Goal: Task Accomplishment & Management: Use online tool/utility

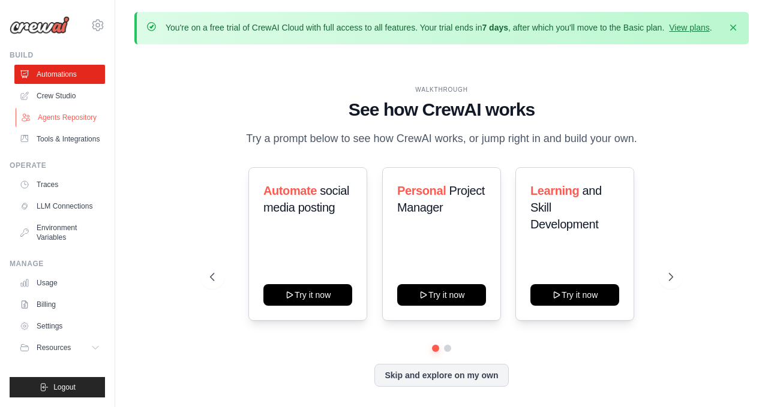
click at [80, 123] on link "Agents Repository" at bounding box center [61, 117] width 91 height 19
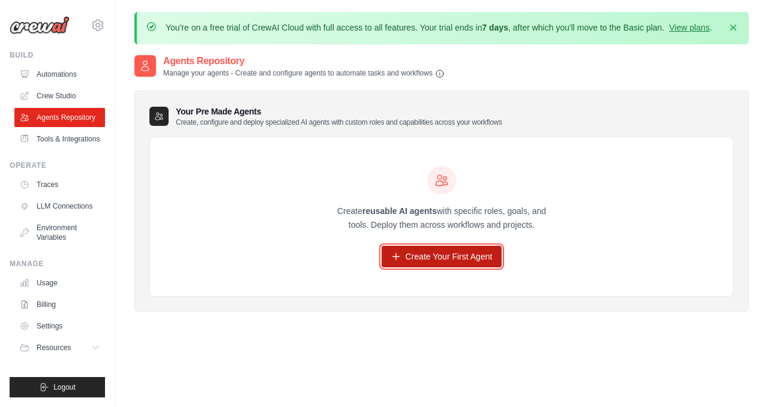
click at [461, 267] on link "Create Your First Agent" at bounding box center [441, 257] width 121 height 22
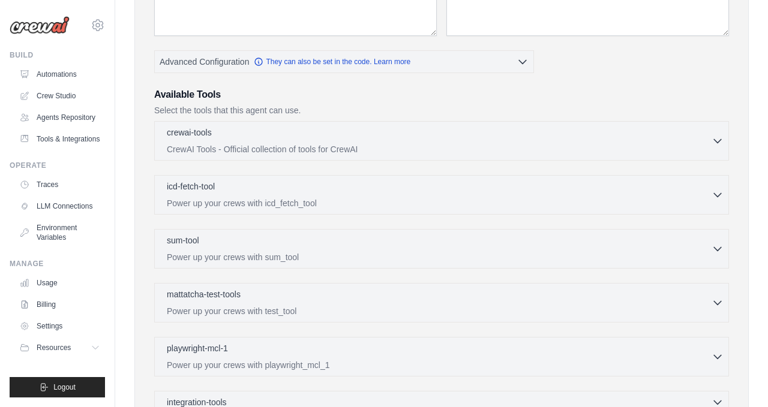
scroll to position [255, 0]
click at [441, 139] on div "crewai-tools 0 selected" at bounding box center [439, 132] width 544 height 14
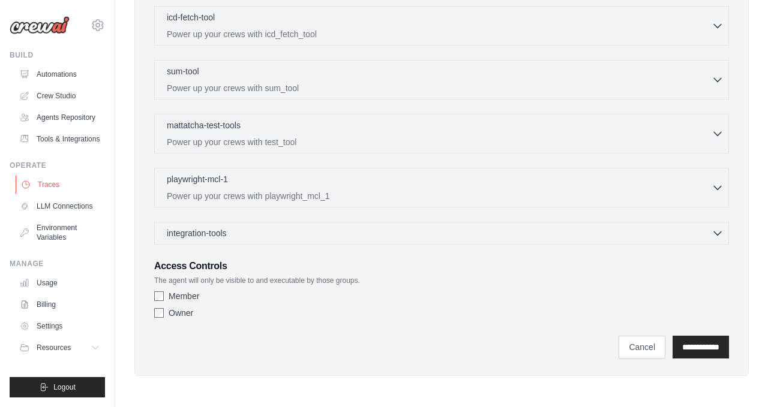
scroll to position [0, 0]
click at [58, 95] on link "Crew Studio" at bounding box center [61, 95] width 91 height 19
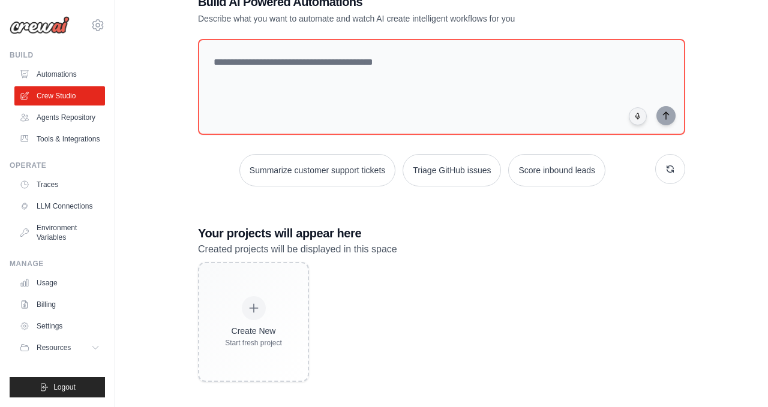
scroll to position [96, 0]
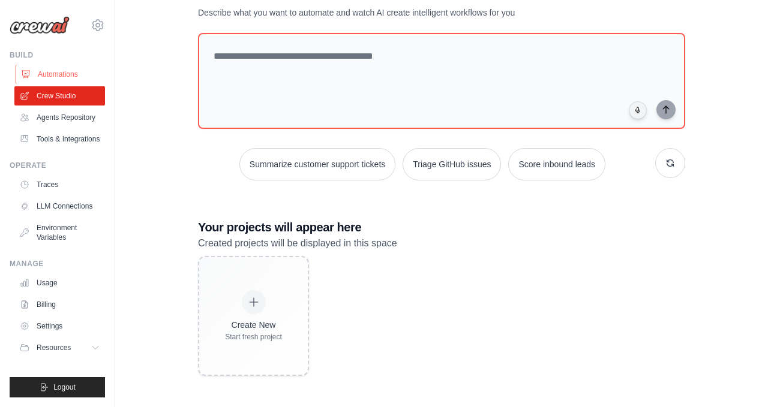
click at [64, 76] on link "Automations" at bounding box center [61, 74] width 91 height 19
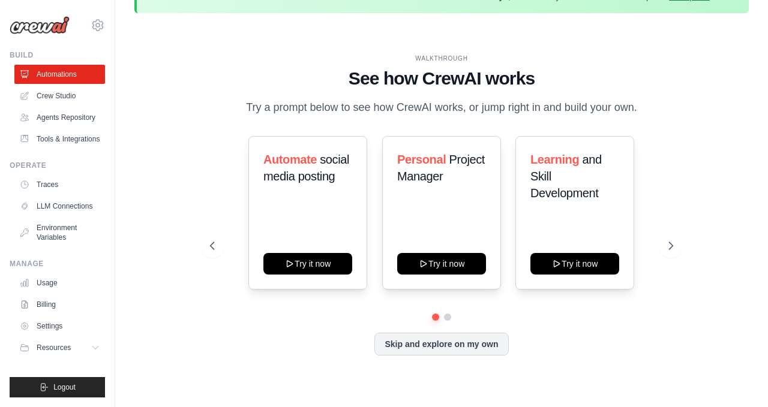
scroll to position [53, 0]
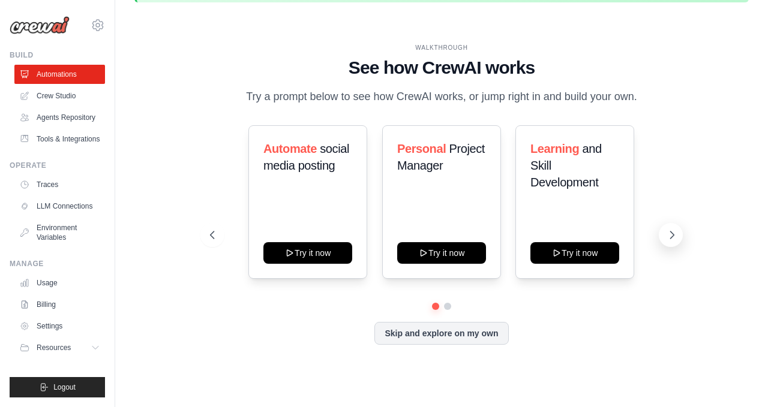
click at [678, 240] on button at bounding box center [670, 235] width 24 height 24
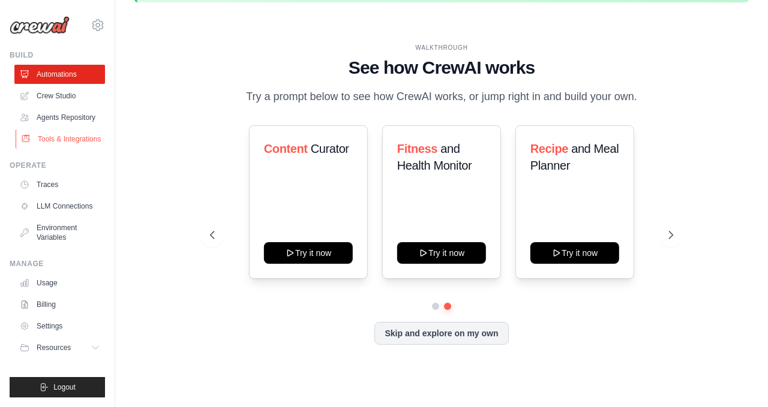
click at [69, 149] on link "Tools & Integrations" at bounding box center [61, 139] width 91 height 19
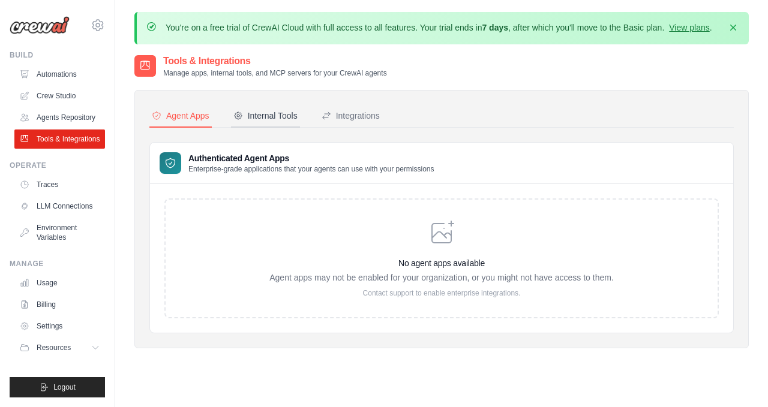
click at [287, 122] on div "Internal Tools" at bounding box center [265, 116] width 64 height 12
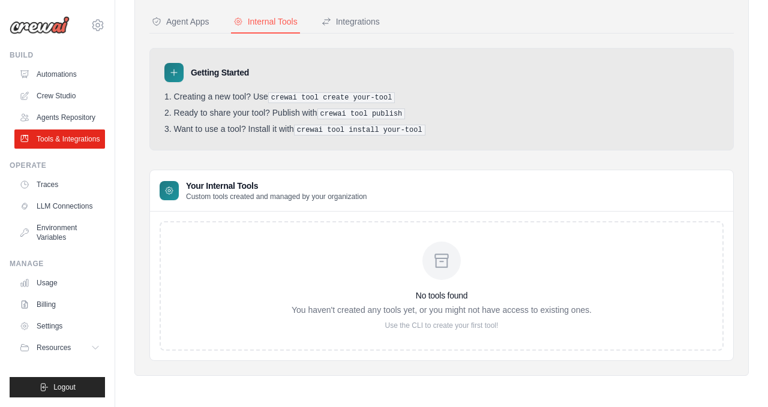
scroll to position [103, 0]
click at [357, 28] on div "Integrations" at bounding box center [350, 22] width 58 height 12
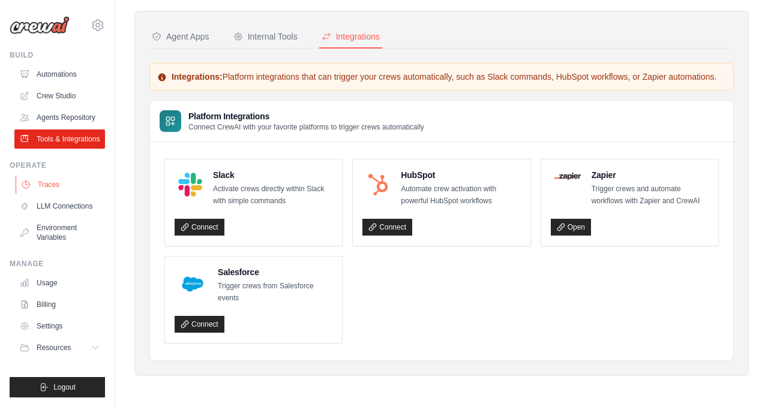
scroll to position [2, 0]
